Goal: Find specific page/section: Find specific page/section

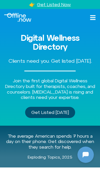
click at [95, 17] on icon at bounding box center [92, 18] width 6 height 6
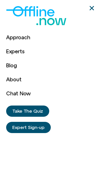
click at [96, 5] on div "Approach Experts Blog About Chat Now Approach Experts Blog About Chat Now Take …" at bounding box center [50, 84] width 100 height 169
click at [92, 8] on use "Close" at bounding box center [91, 8] width 4 height 4
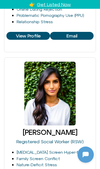
scroll to position [293, 0]
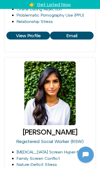
click at [63, 93] on div at bounding box center [49, 94] width 51 height 64
click at [58, 92] on div at bounding box center [49, 94] width 51 height 64
click at [61, 91] on div at bounding box center [49, 94] width 51 height 64
click at [60, 102] on div at bounding box center [49, 94] width 51 height 64
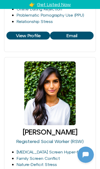
scroll to position [302, 0]
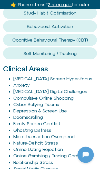
scroll to position [617, 0]
